Goal: Transaction & Acquisition: Purchase product/service

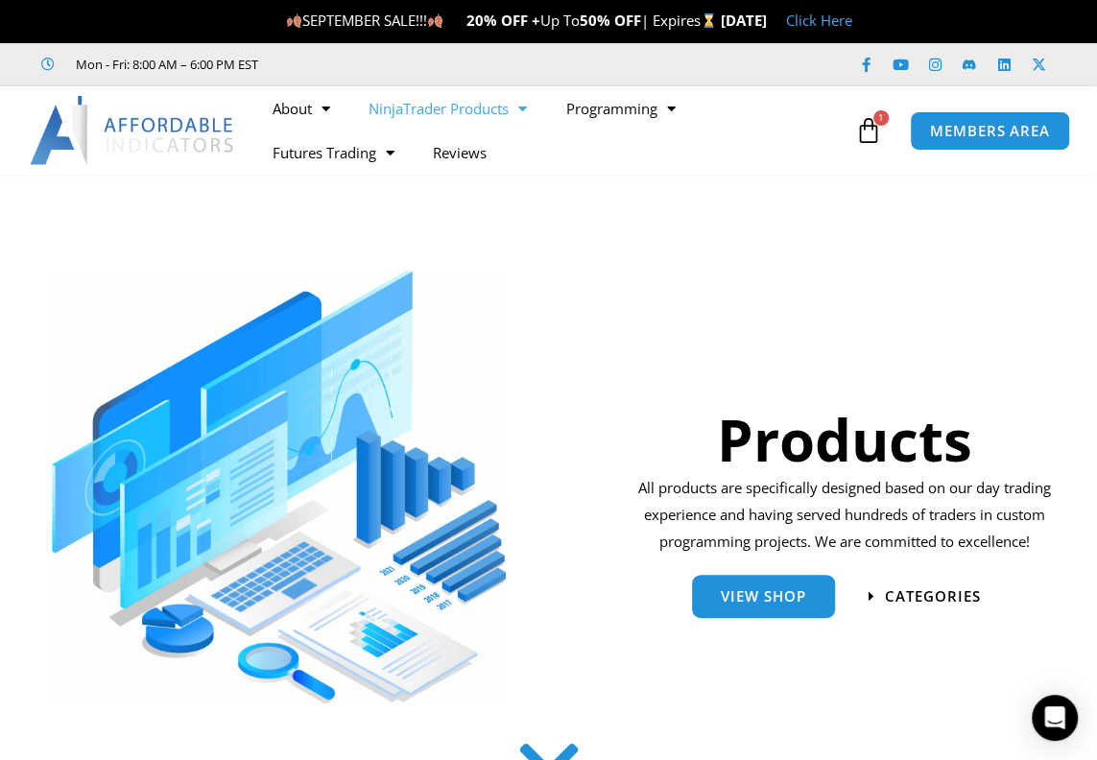
click at [901, 134] on div "MEMBERS AREA" at bounding box center [998, 131] width 197 height 59
click at [957, 141] on link "MEMBERS AREA" at bounding box center [990, 129] width 176 height 43
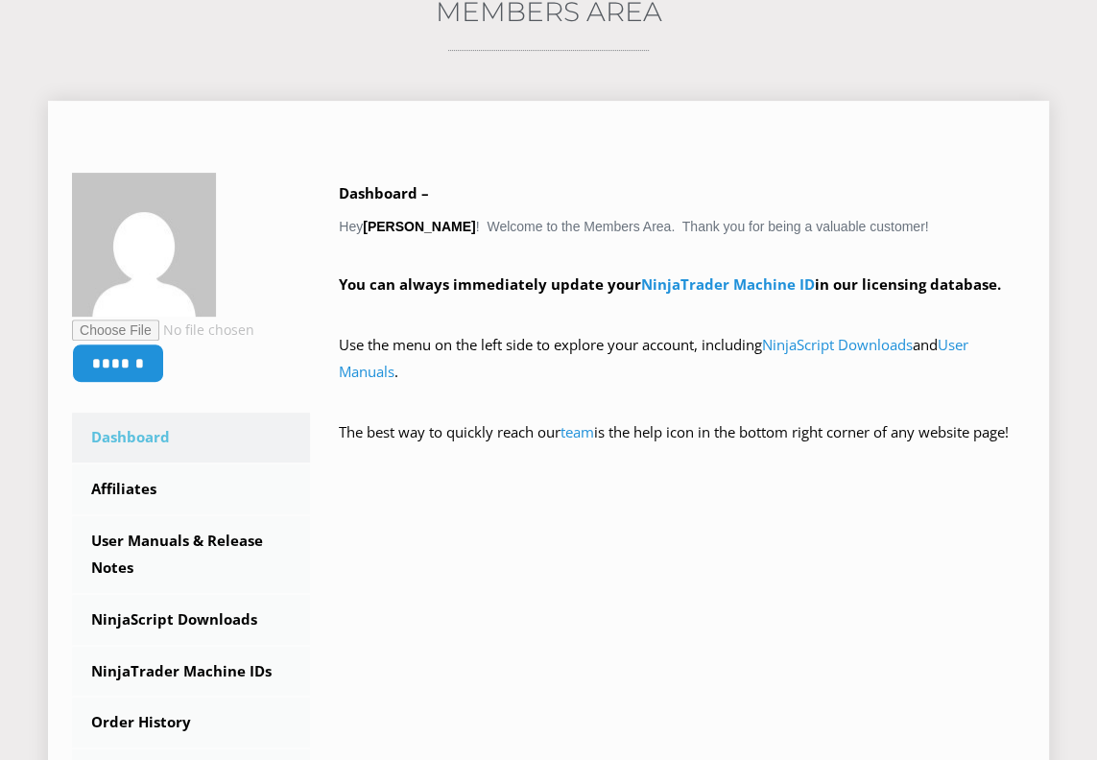
scroll to position [436, 0]
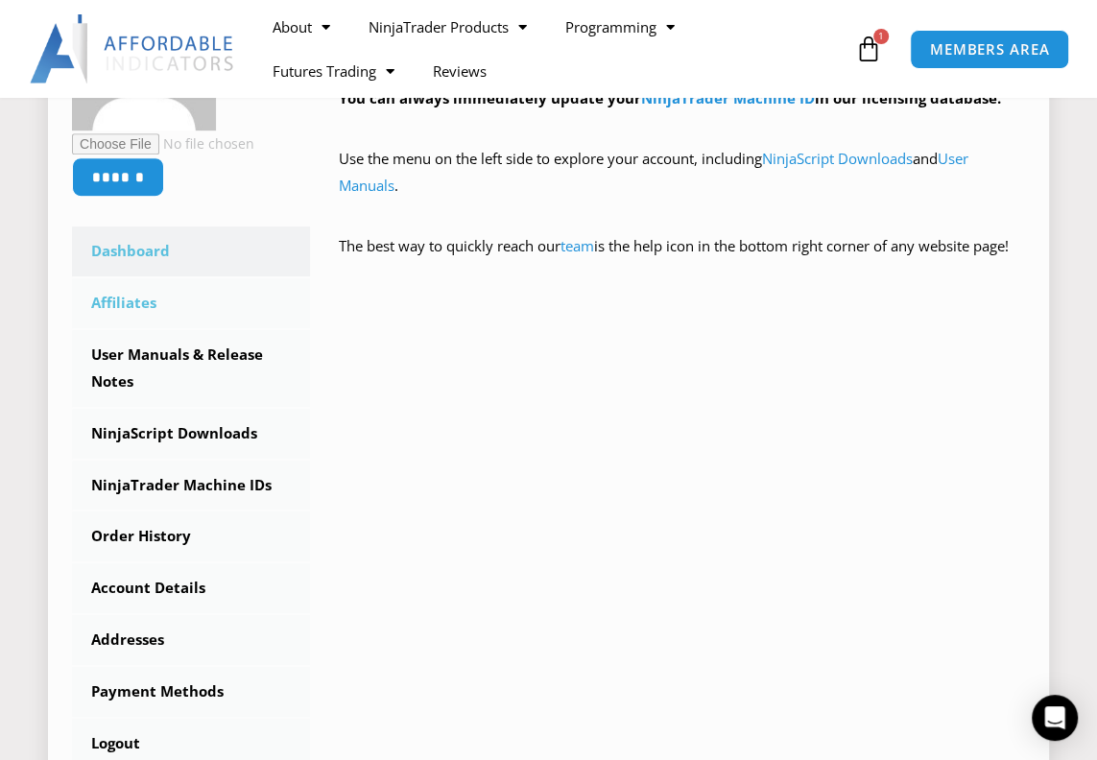
click at [136, 302] on link "Affiliates" at bounding box center [191, 303] width 238 height 50
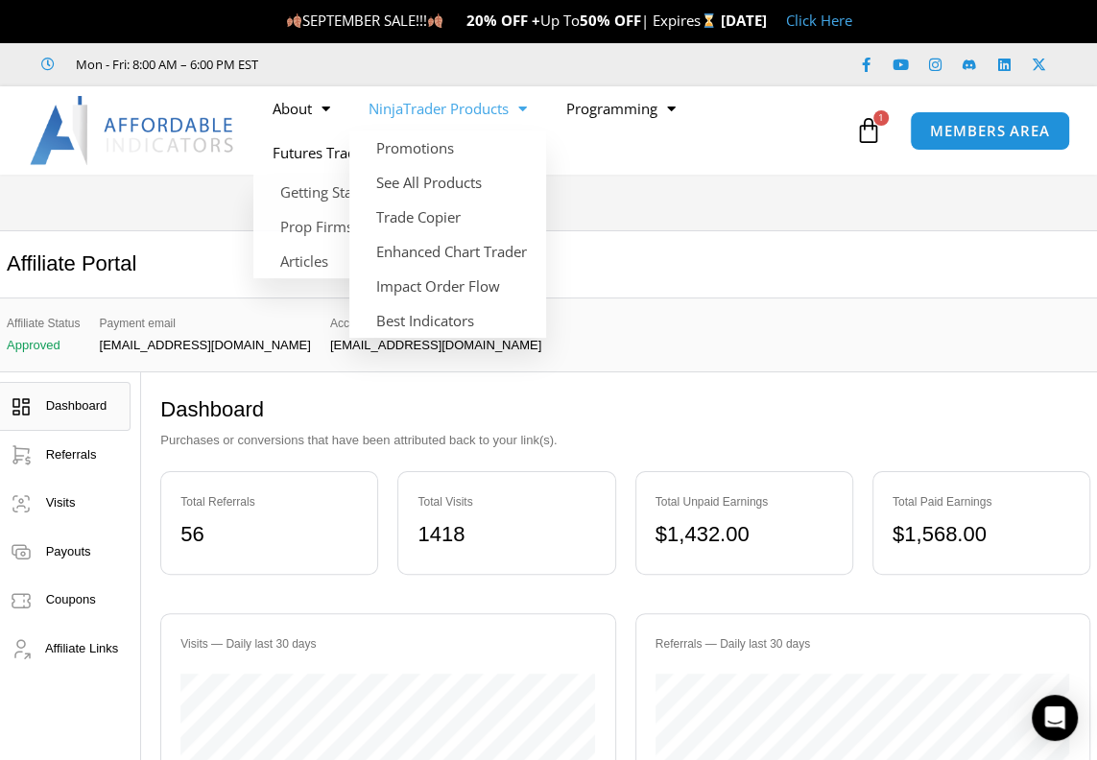
click at [527, 111] on span "Menu" at bounding box center [518, 109] width 18 height 34
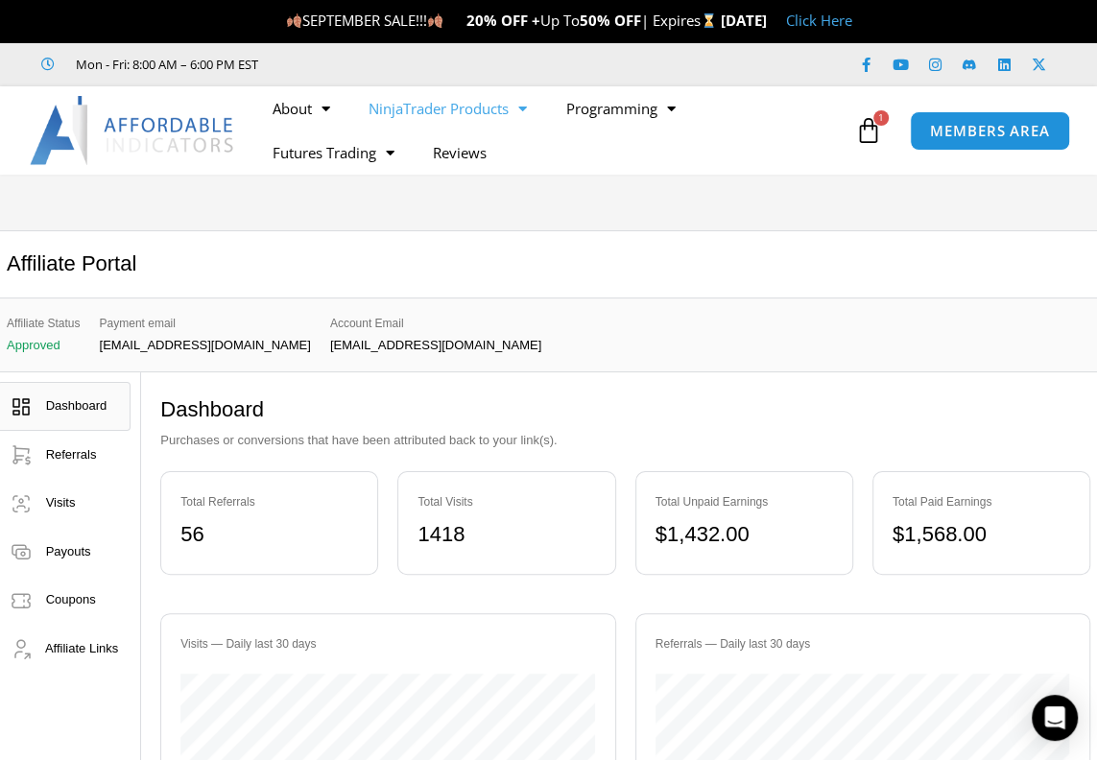
click at [527, 111] on span "Menu" at bounding box center [518, 109] width 18 height 34
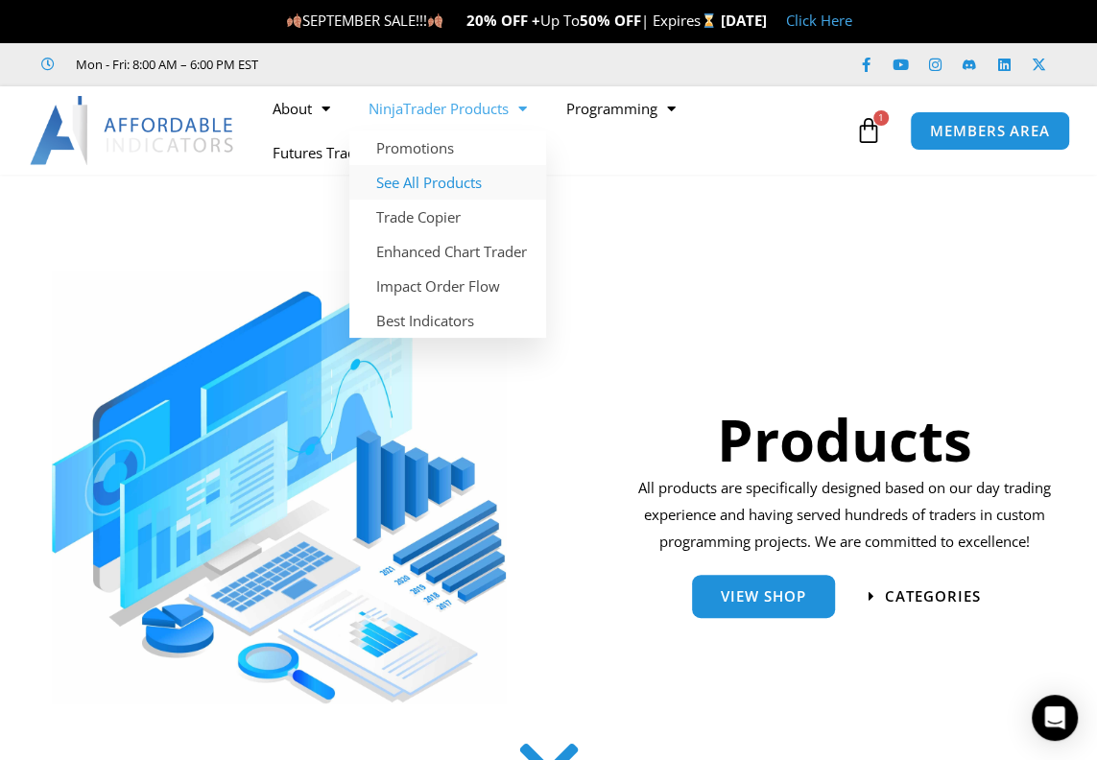
click at [445, 175] on link "See All Products" at bounding box center [447, 182] width 197 height 35
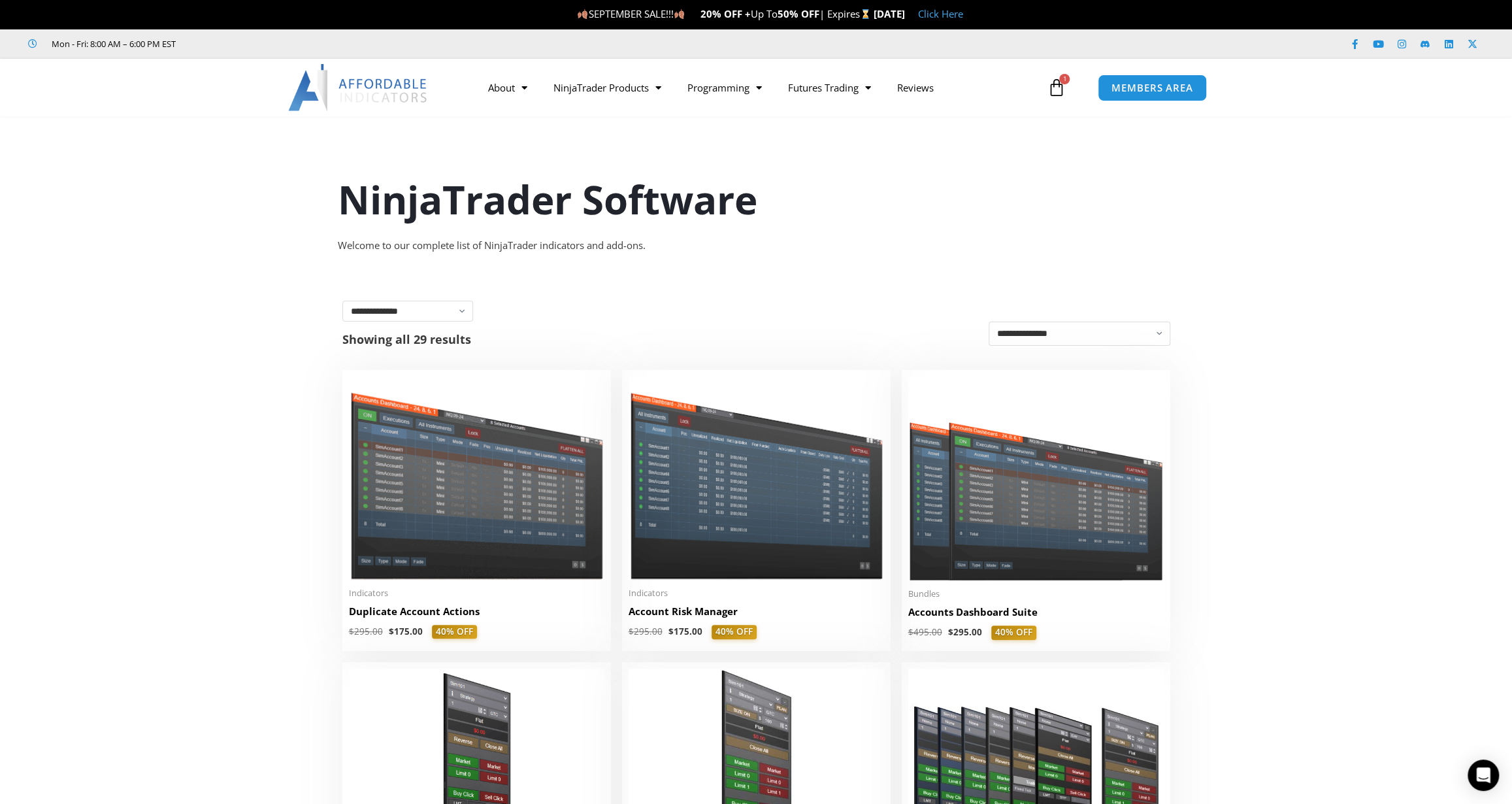
scroll to position [59, 0]
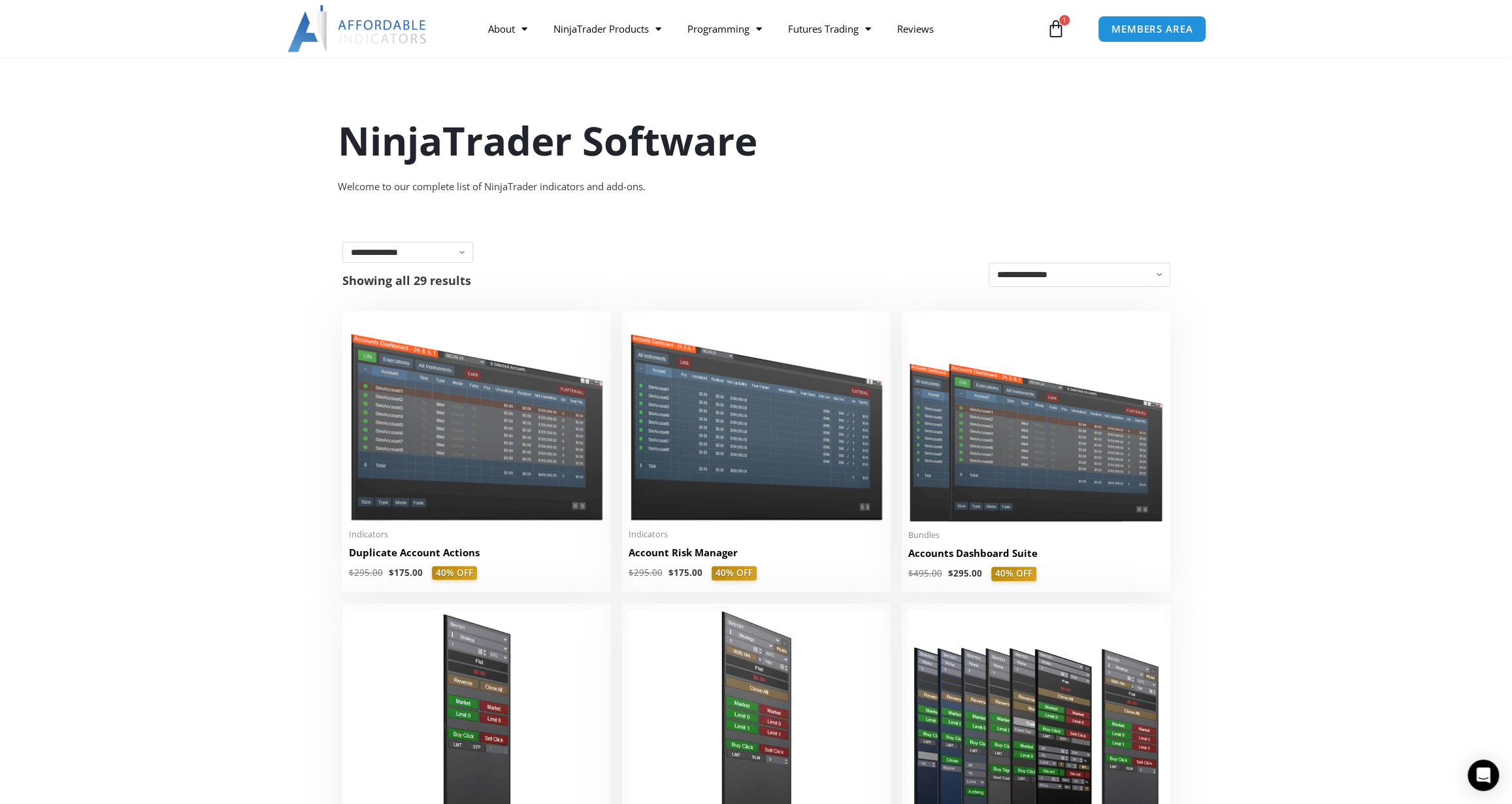
click at [746, 30] on icon at bounding box center [1056, 29] width 18 height 18
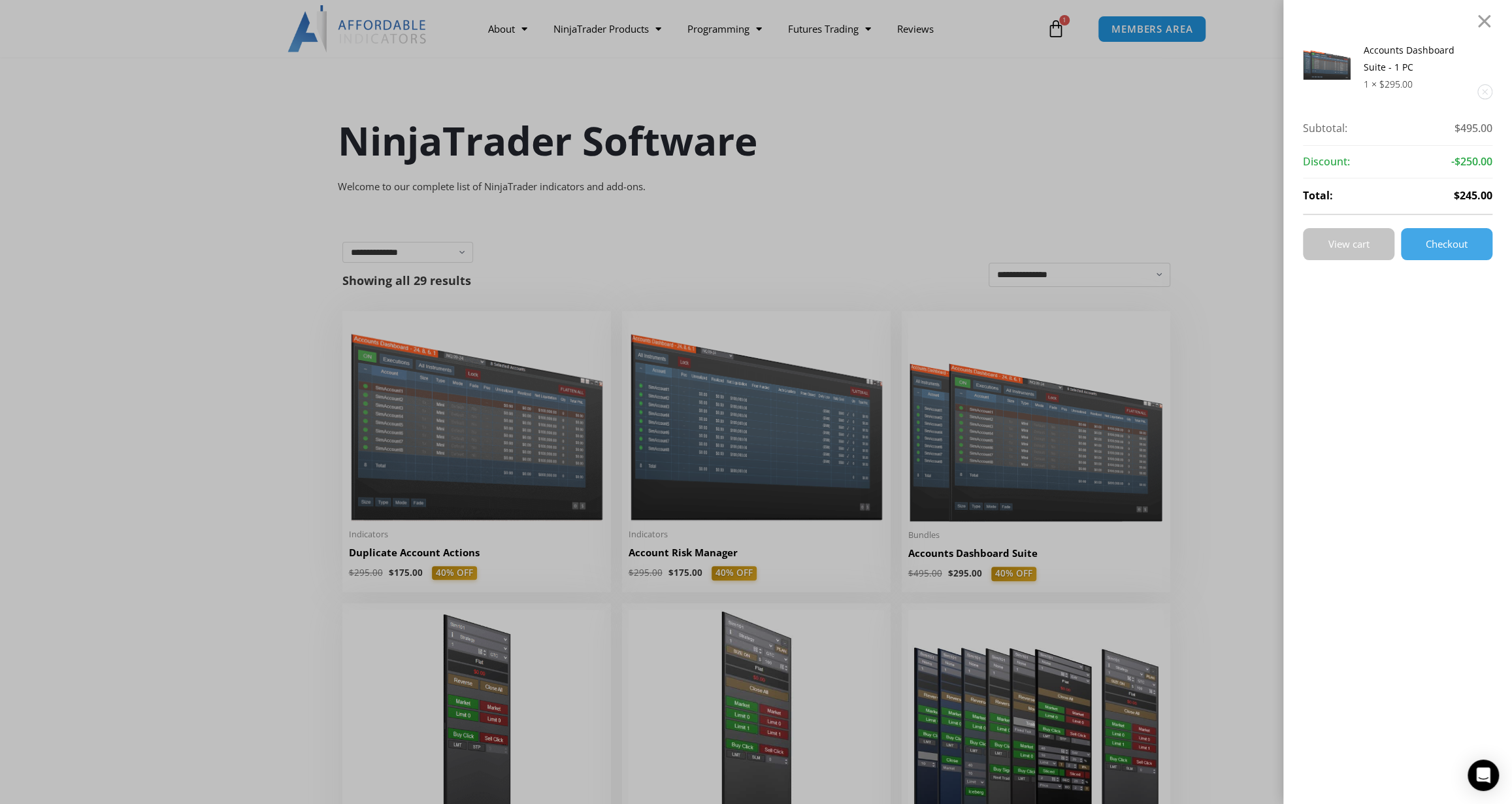
click at [746, 254] on link "View cart" at bounding box center [1349, 244] width 91 height 32
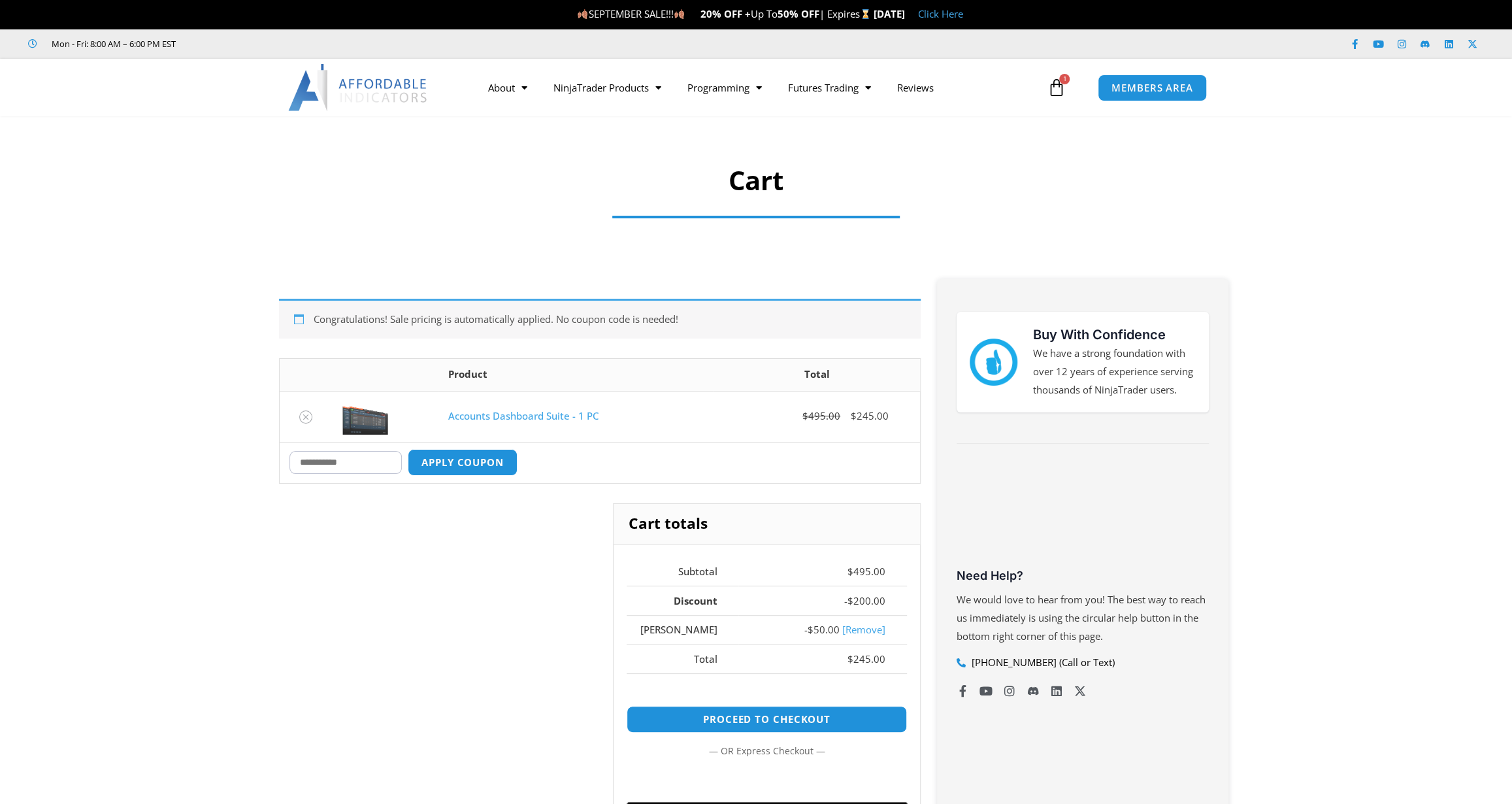
click at [343, 467] on input "Coupon:" at bounding box center [345, 463] width 112 height 23
type input "****"
